Goal: Obtain resource: Download file/media

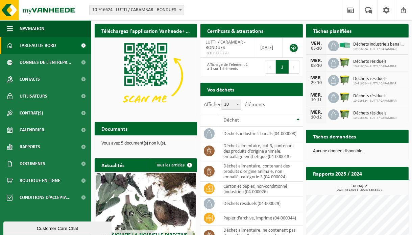
click at [113, 131] on h2 "Documents" at bounding box center [115, 128] width 40 height 13
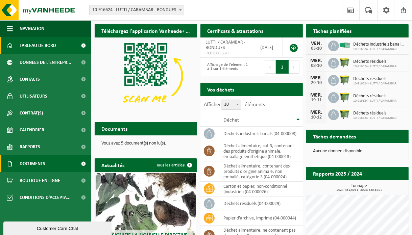
click at [36, 163] on span "Documents" at bounding box center [33, 164] width 26 height 17
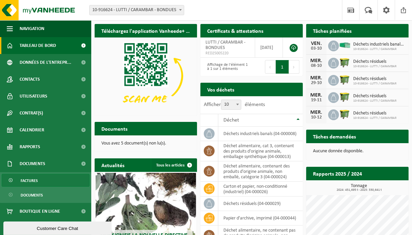
click at [28, 182] on span "Factures" at bounding box center [29, 180] width 17 height 13
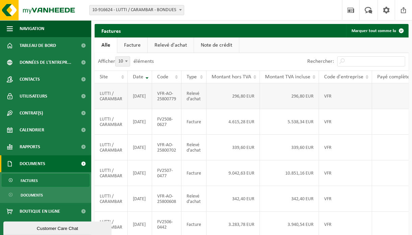
click at [394, 99] on td at bounding box center [401, 97] width 58 height 26
click at [29, 180] on span "Factures" at bounding box center [29, 180] width 17 height 13
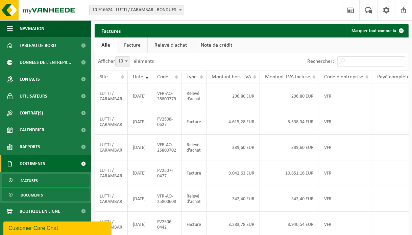
click at [35, 195] on span "Documents" at bounding box center [32, 195] width 22 height 13
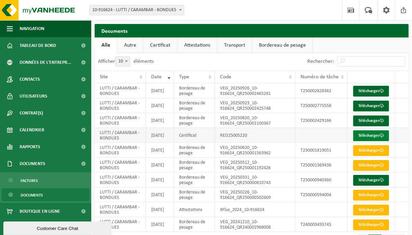
click at [368, 141] on link "Télécharger" at bounding box center [371, 136] width 36 height 11
click at [369, 126] on link "Télécharger" at bounding box center [371, 121] width 36 height 11
click at [380, 108] on span at bounding box center [382, 106] width 4 height 4
click at [372, 90] on link "Télécharger" at bounding box center [371, 91] width 36 height 11
click at [370, 186] on link "Télécharger" at bounding box center [371, 180] width 36 height 11
